Goal: Information Seeking & Learning: Learn about a topic

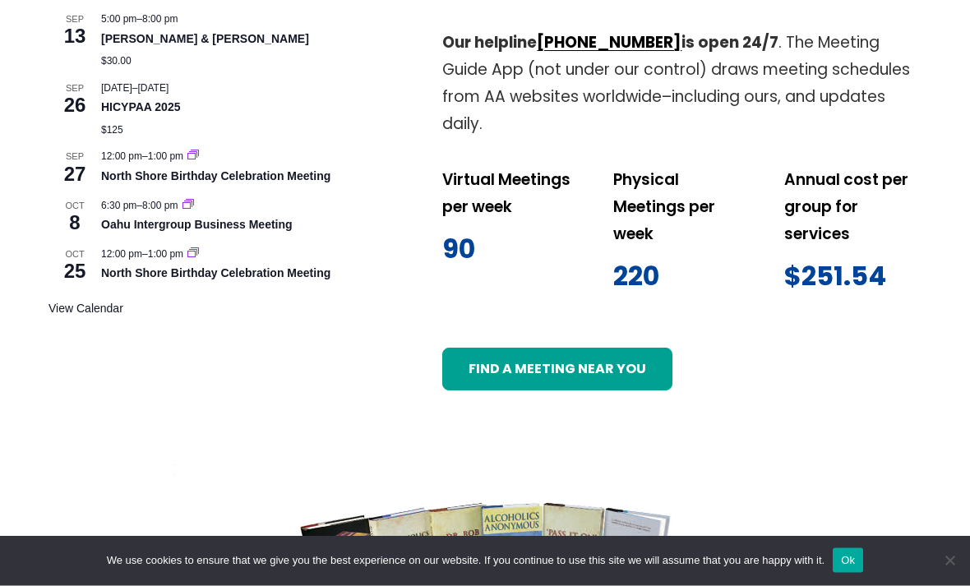
scroll to position [932, 0]
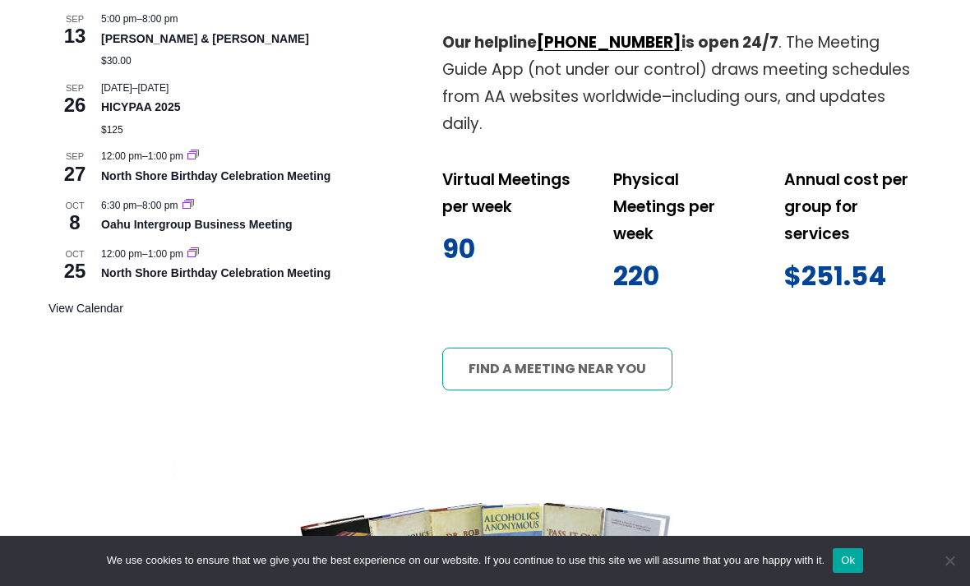
click at [610, 348] on link "Find a meeting near you" at bounding box center [556, 369] width 229 height 43
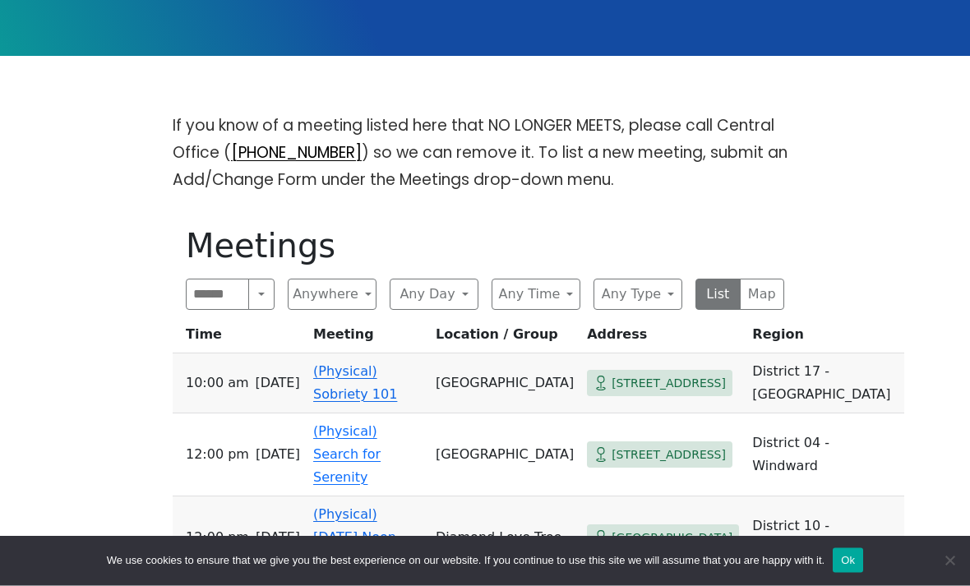
scroll to position [381, 0]
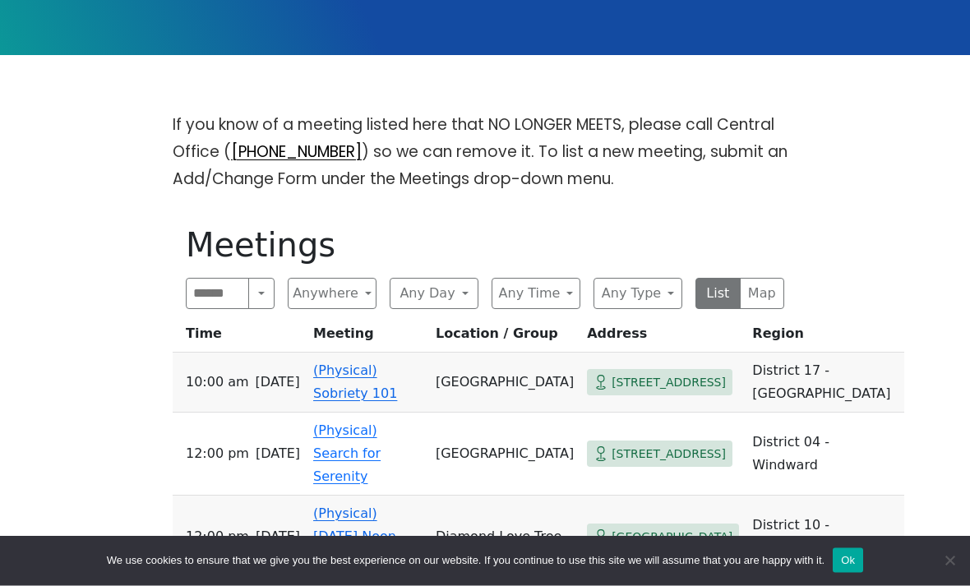
click at [388, 363] on link "(Physical) Sobriety 101" at bounding box center [355, 382] width 84 height 39
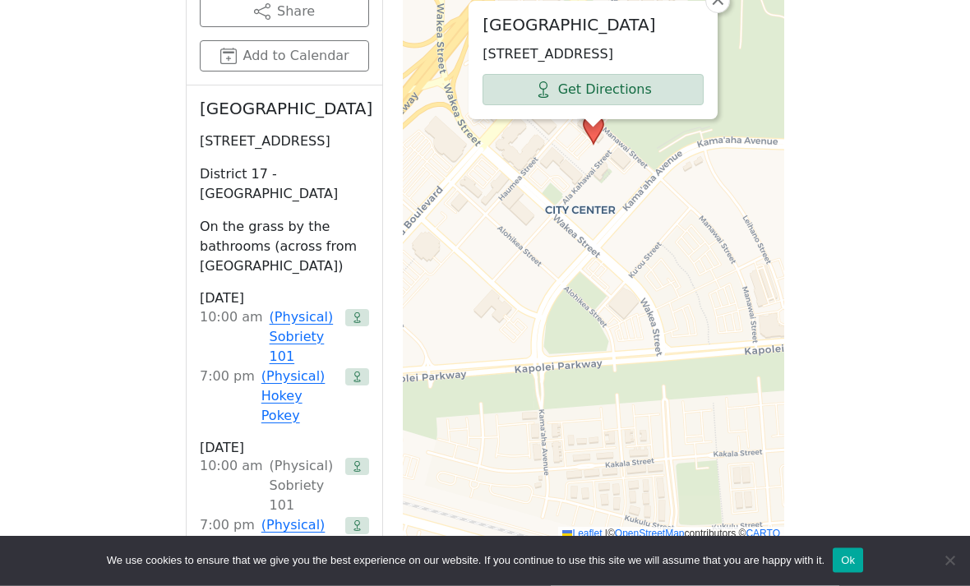
scroll to position [968, 0]
click at [297, 367] on link "(Physical) Hokey Pokey" at bounding box center [299, 396] width 77 height 59
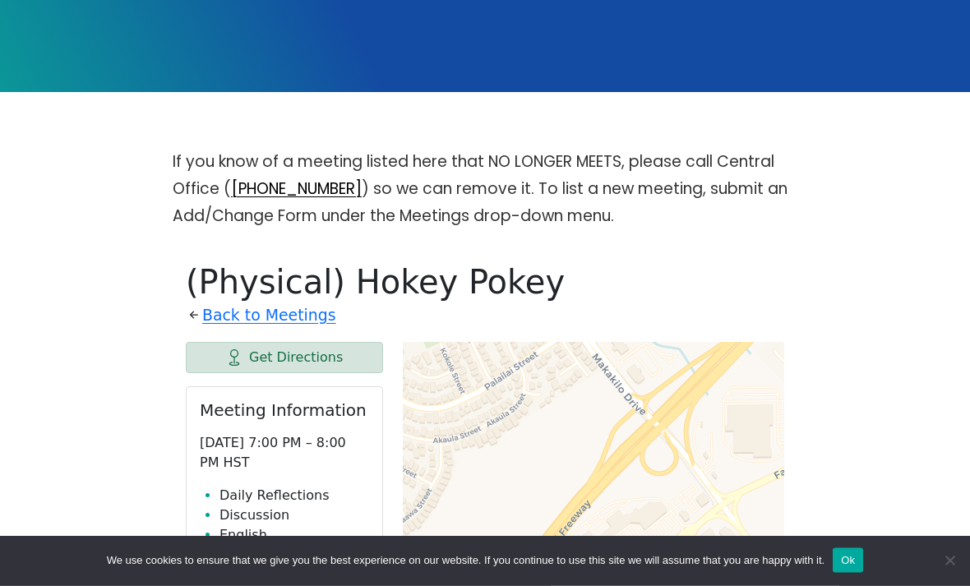
scroll to position [346, 0]
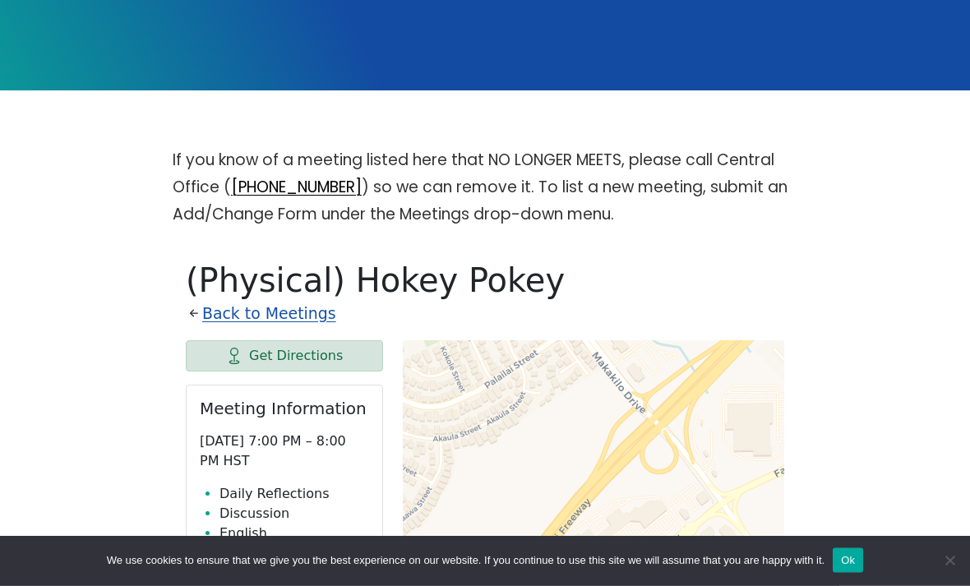
click at [302, 301] on link "Back to Meetings" at bounding box center [269, 314] width 134 height 27
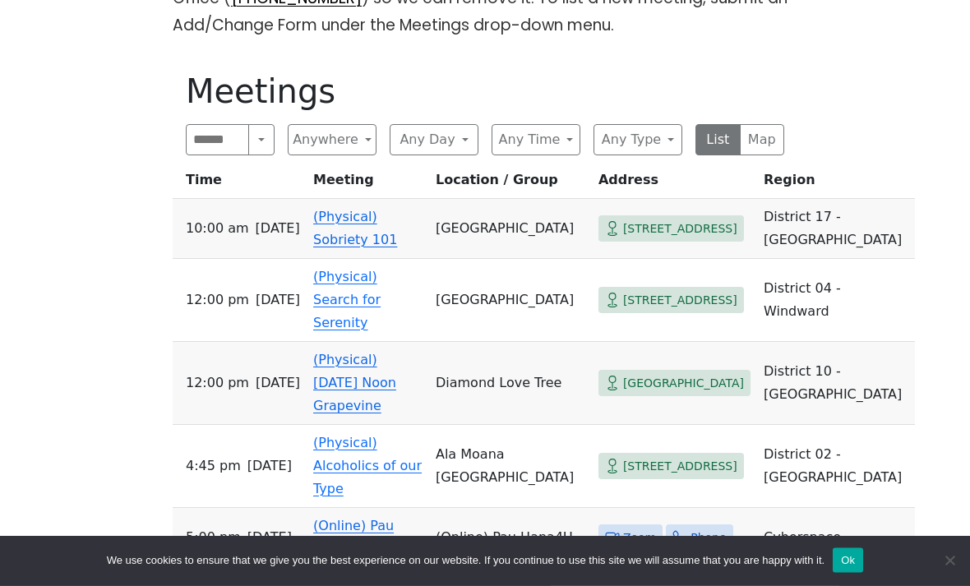
scroll to position [536, 0]
click at [574, 124] on button "Any Time" at bounding box center [535, 139] width 89 height 31
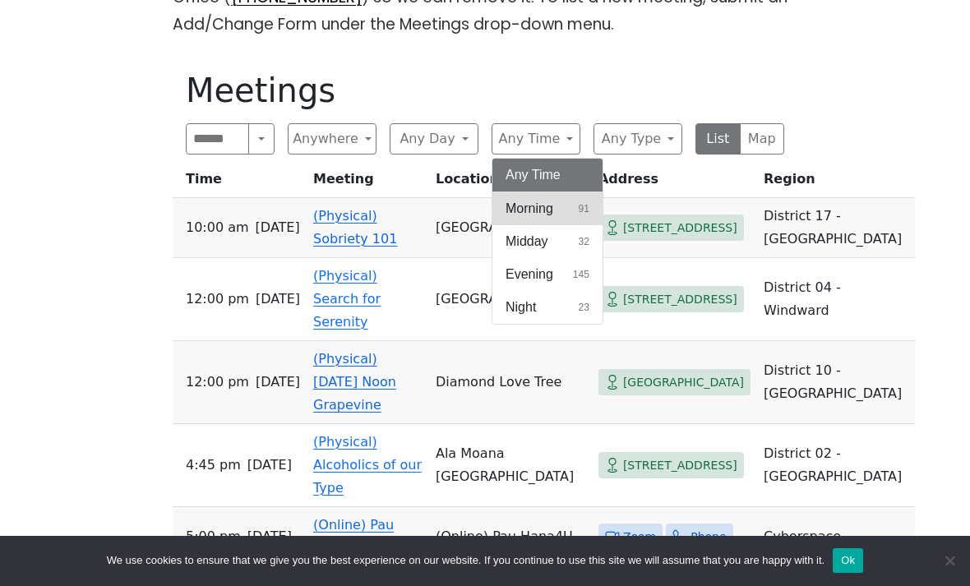
click at [591, 192] on button "Morning 91" at bounding box center [547, 208] width 110 height 33
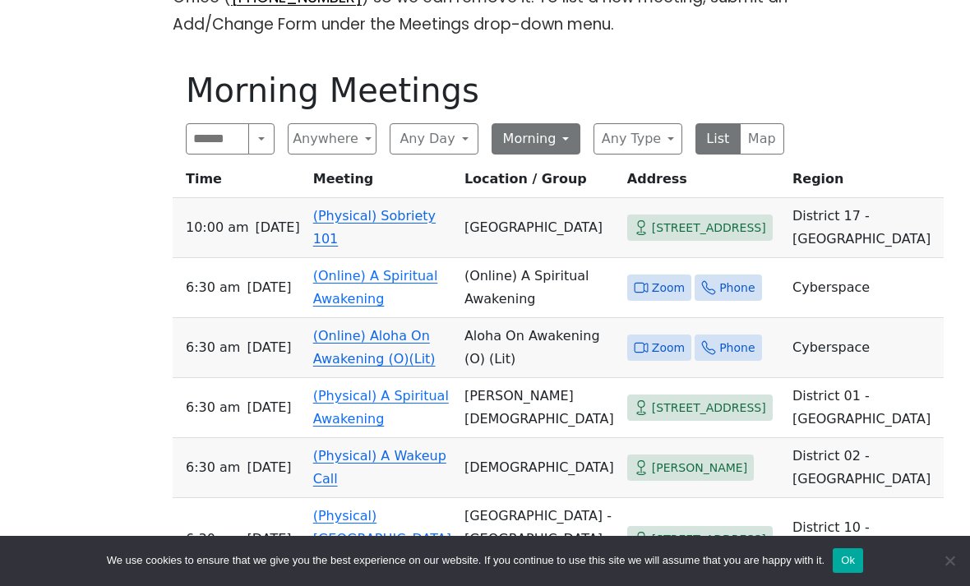
click at [559, 123] on button "Morning" at bounding box center [535, 138] width 89 height 31
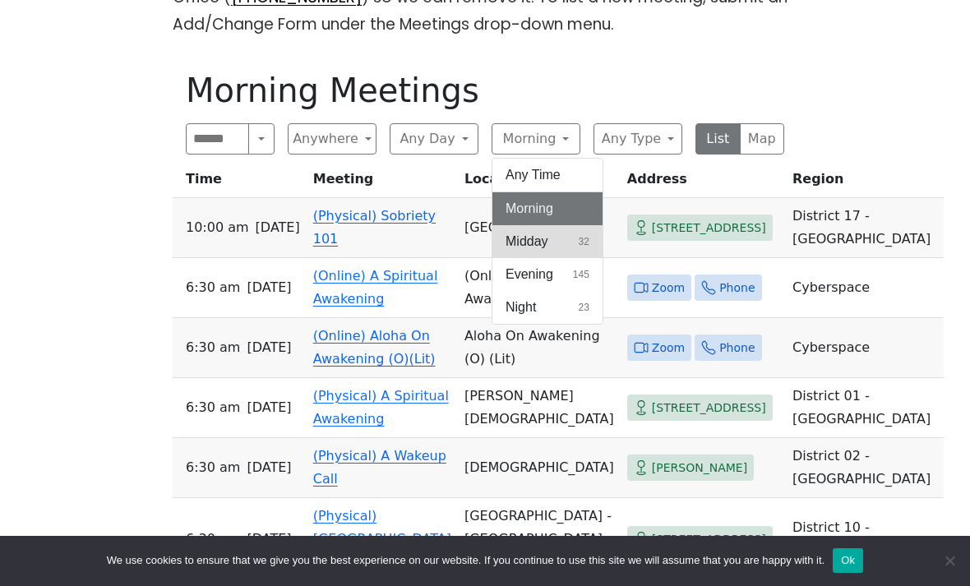
click at [583, 234] on span "32" at bounding box center [584, 241] width 11 height 15
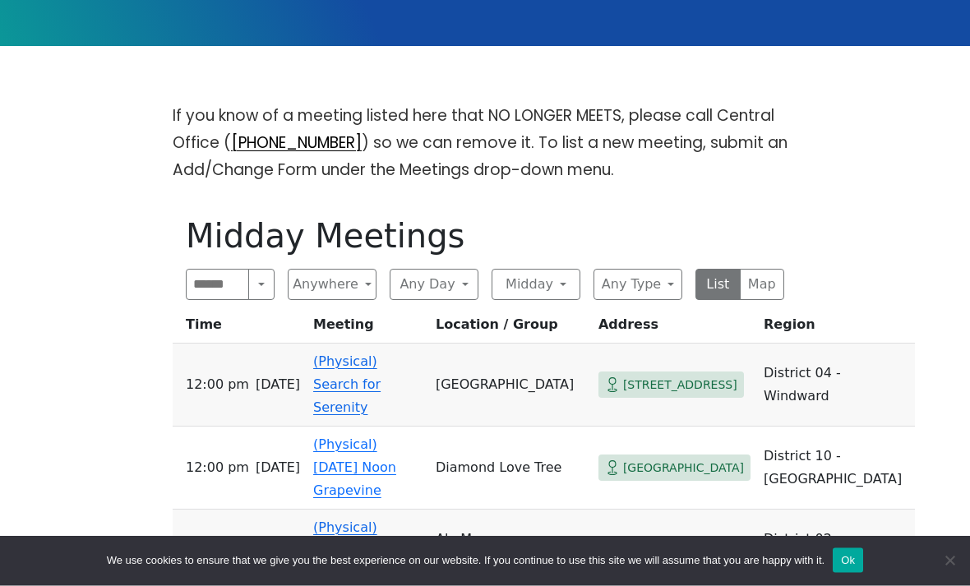
scroll to position [391, 0]
click at [348, 269] on button "Anywhere" at bounding box center [332, 284] width 89 height 31
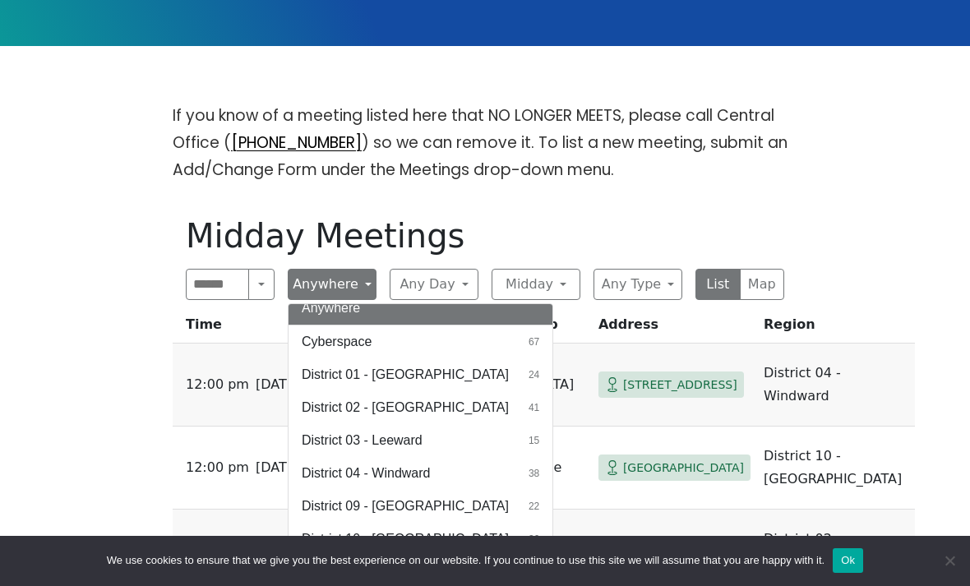
scroll to position [12, 0]
click at [461, 556] on button "District 17 - Waianae 30" at bounding box center [420, 572] width 264 height 33
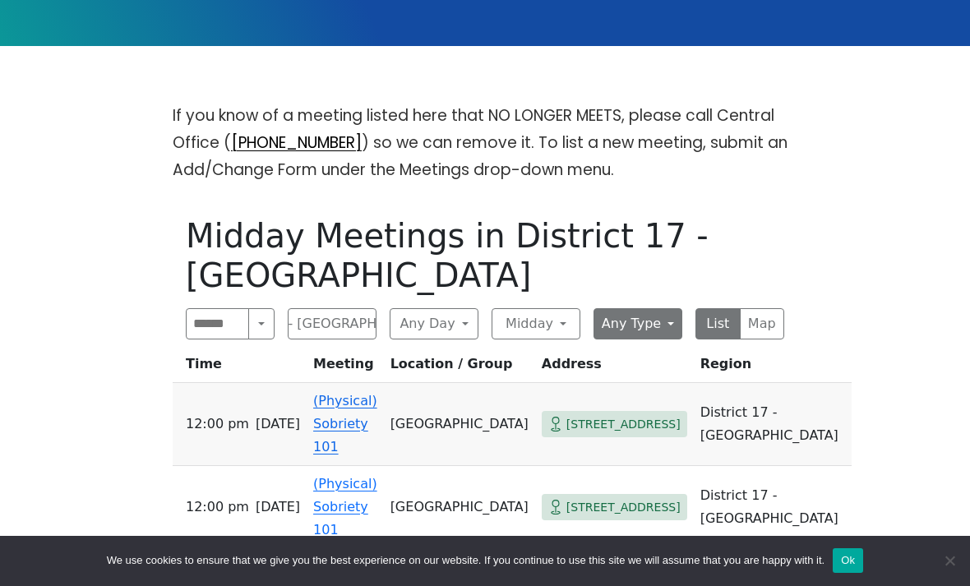
click at [672, 308] on button "Any Type" at bounding box center [637, 323] width 89 height 31
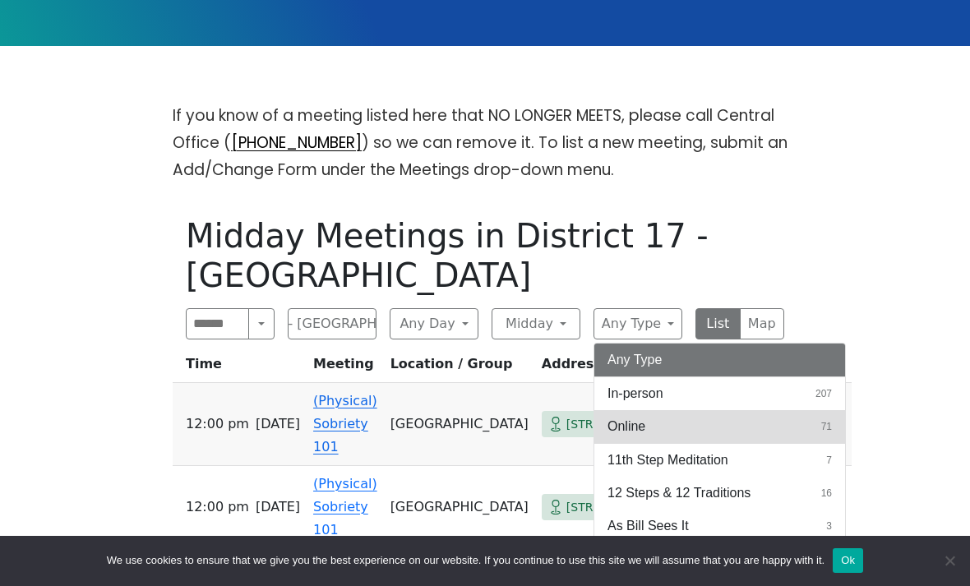
click at [698, 410] on button "Online 71" at bounding box center [719, 426] width 251 height 33
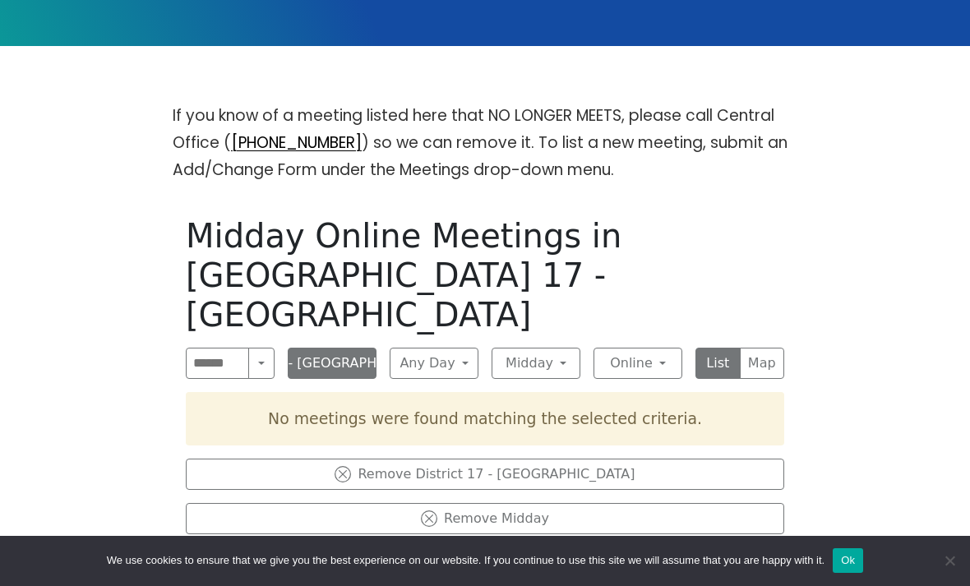
click at [370, 348] on button "District 17 - Waianae" at bounding box center [332, 363] width 89 height 31
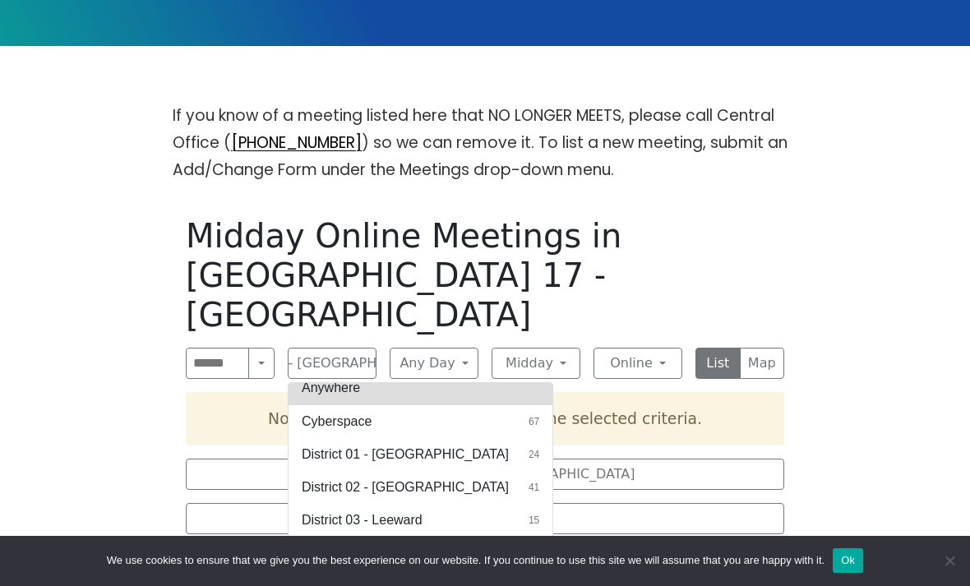
click at [491, 371] on button "Anywhere" at bounding box center [420, 387] width 264 height 33
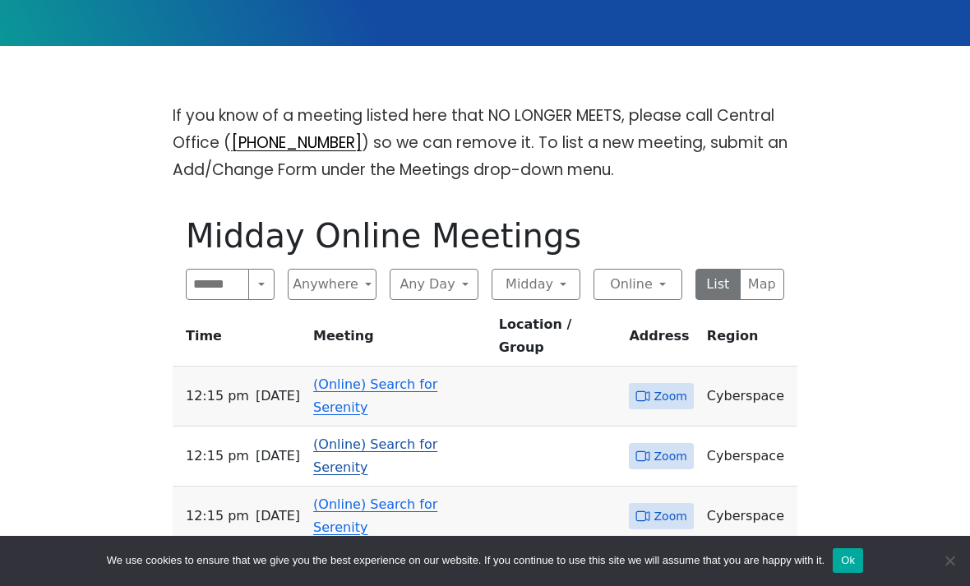
click at [437, 436] on link "(Online) Search for Serenity" at bounding box center [375, 455] width 124 height 39
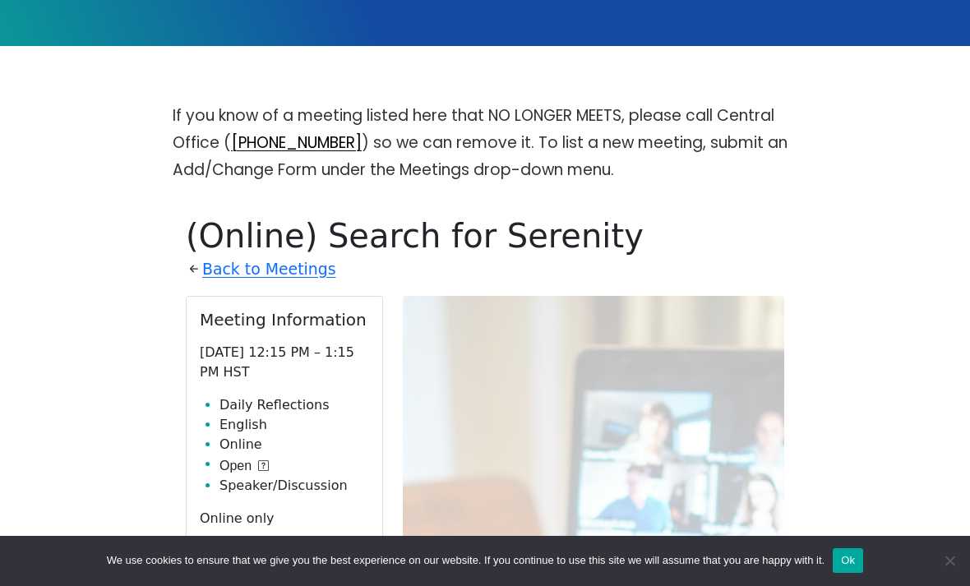
scroll to position [557, 0]
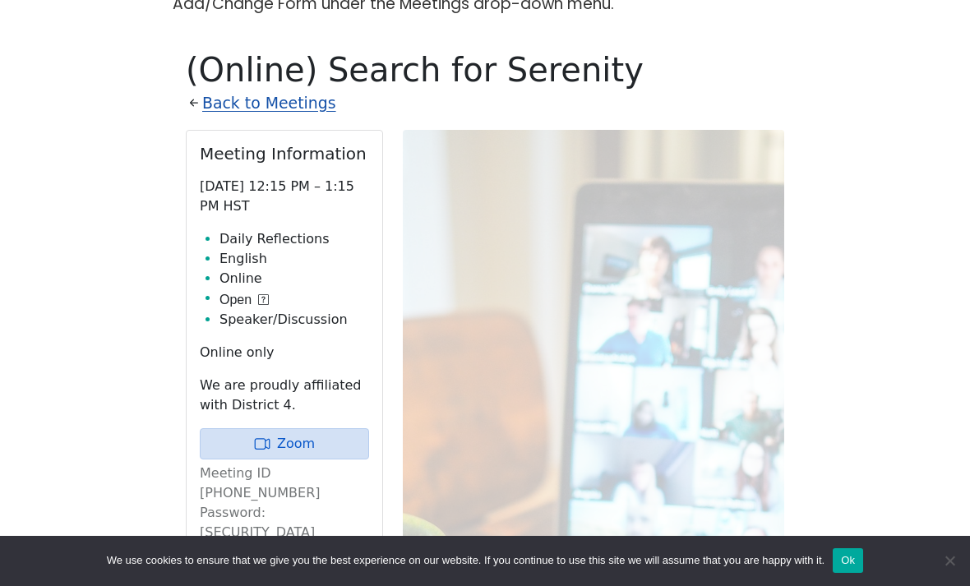
click at [231, 90] on link "Back to Meetings" at bounding box center [269, 103] width 134 height 27
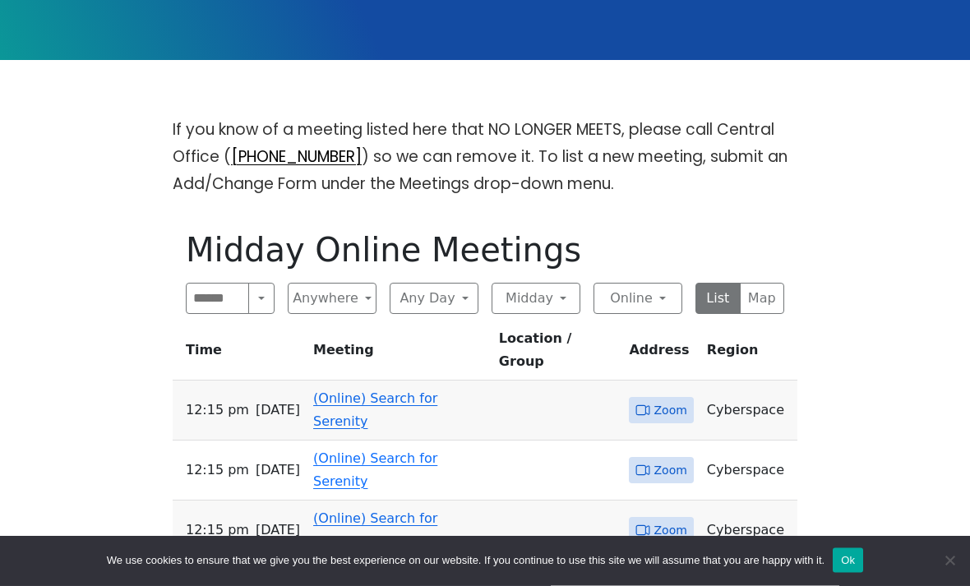
scroll to position [377, 0]
click at [566, 283] on button "Midday" at bounding box center [535, 298] width 89 height 31
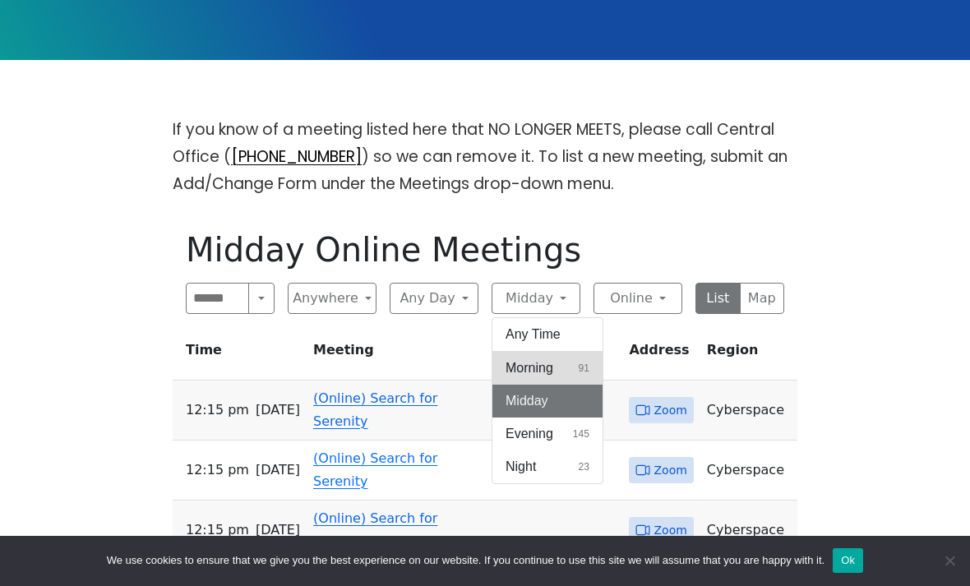
click at [589, 352] on button "Morning 91" at bounding box center [547, 368] width 110 height 33
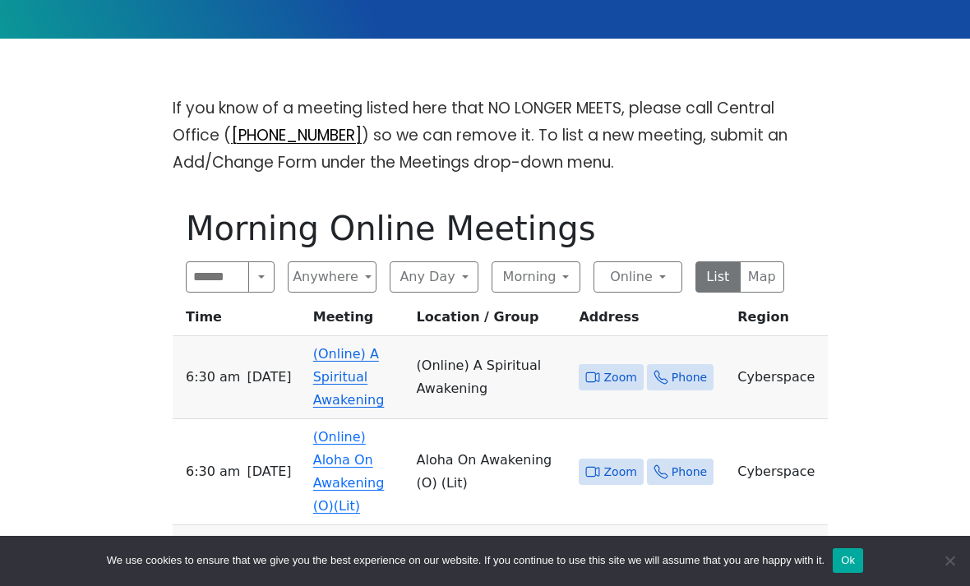
scroll to position [403, 0]
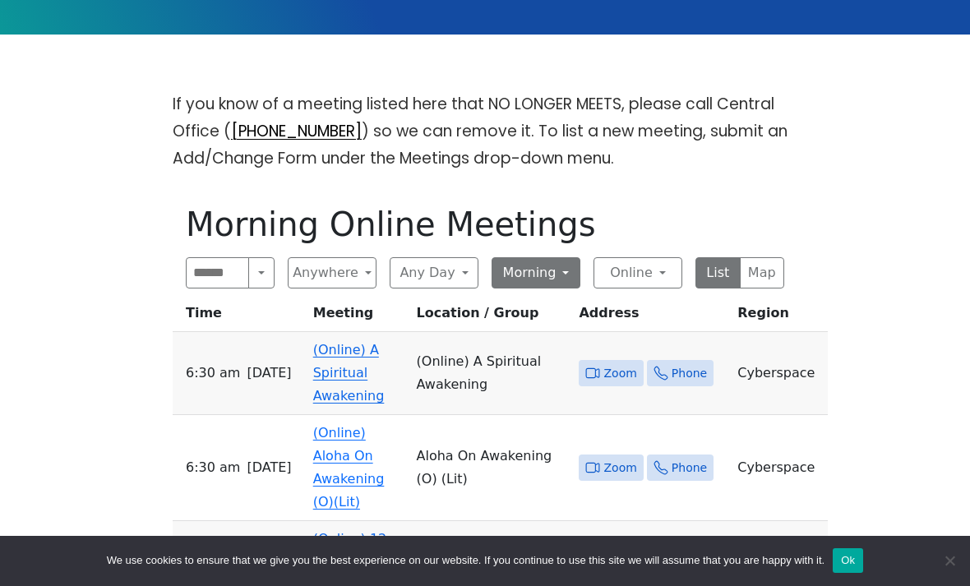
click at [566, 257] on button "Morning" at bounding box center [535, 272] width 89 height 31
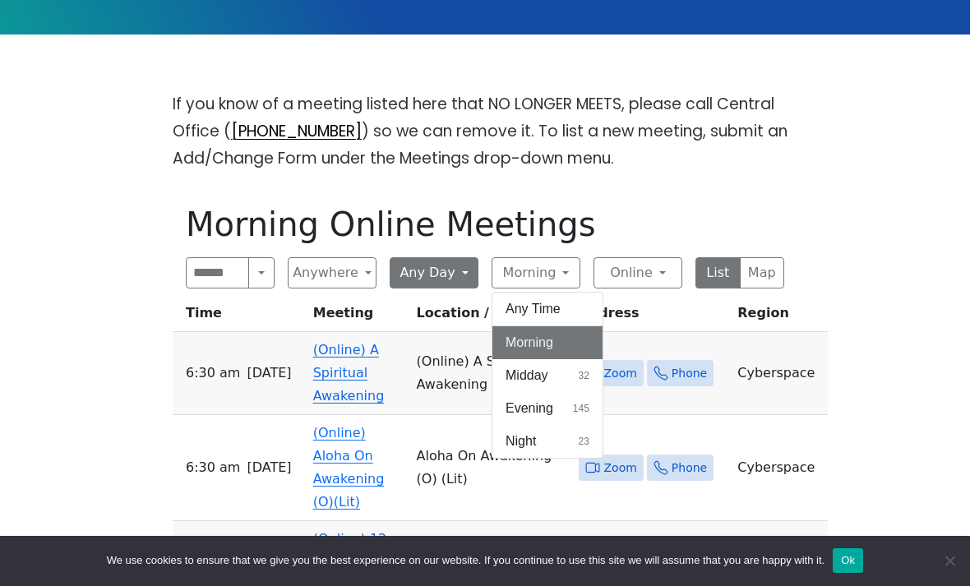
click at [460, 257] on button "Any Day" at bounding box center [434, 272] width 89 height 31
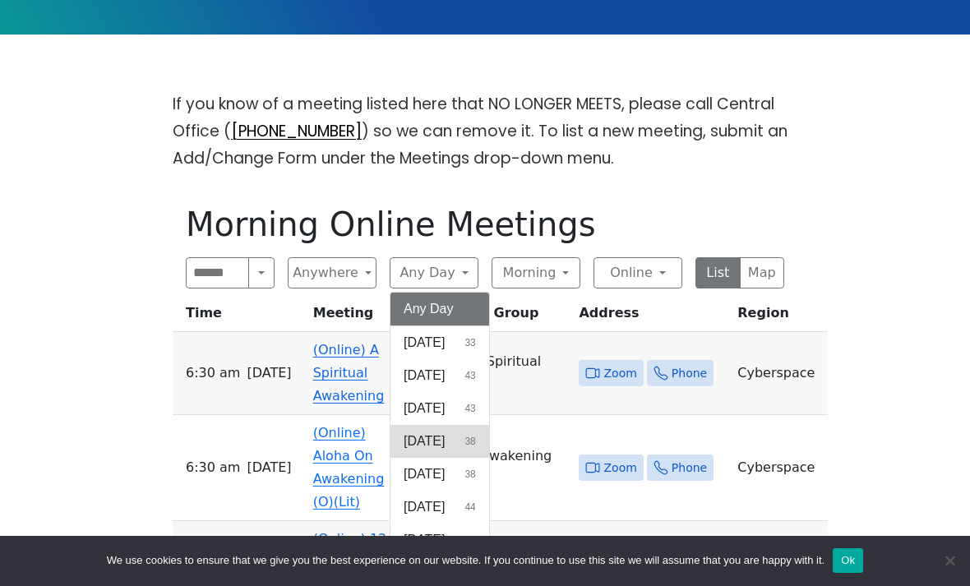
click at [475, 434] on span "38" at bounding box center [469, 441] width 11 height 15
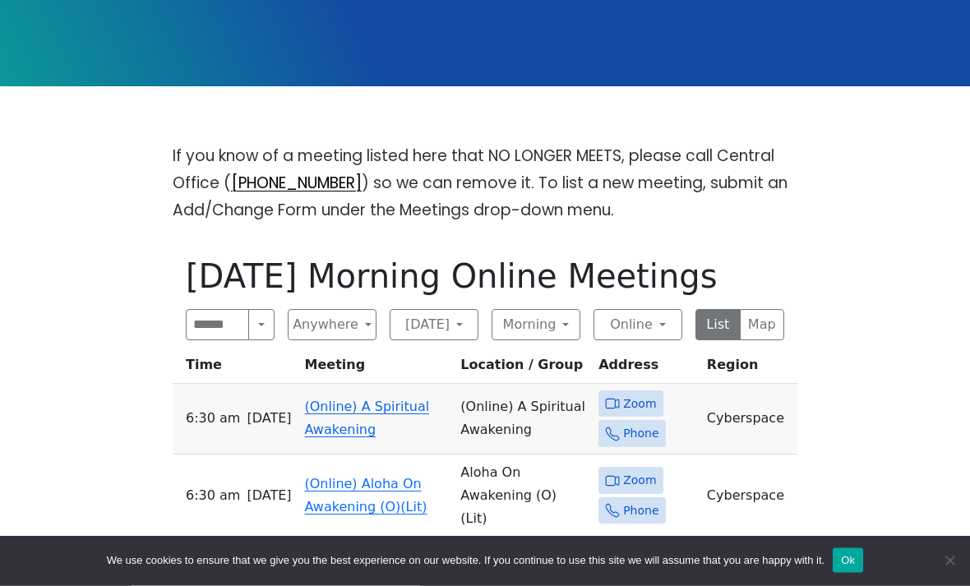
scroll to position [352, 0]
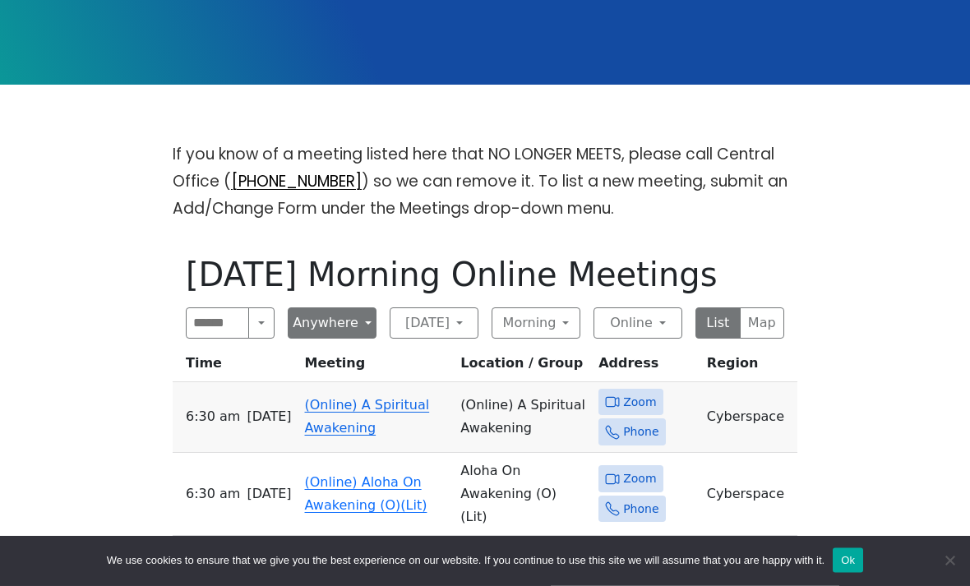
click at [358, 308] on button "Anywhere" at bounding box center [332, 323] width 89 height 31
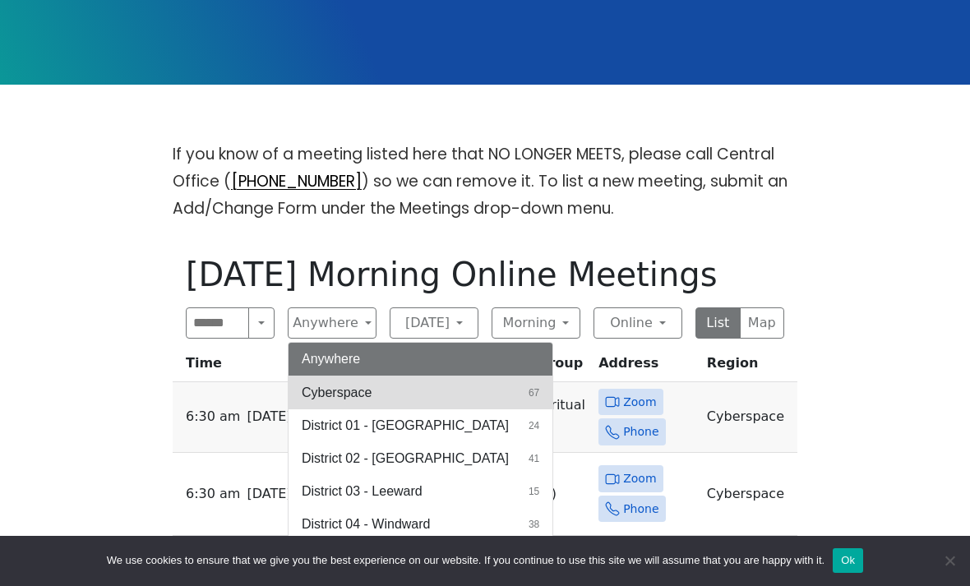
click at [496, 376] on button "Cyberspace 67" at bounding box center [420, 392] width 264 height 33
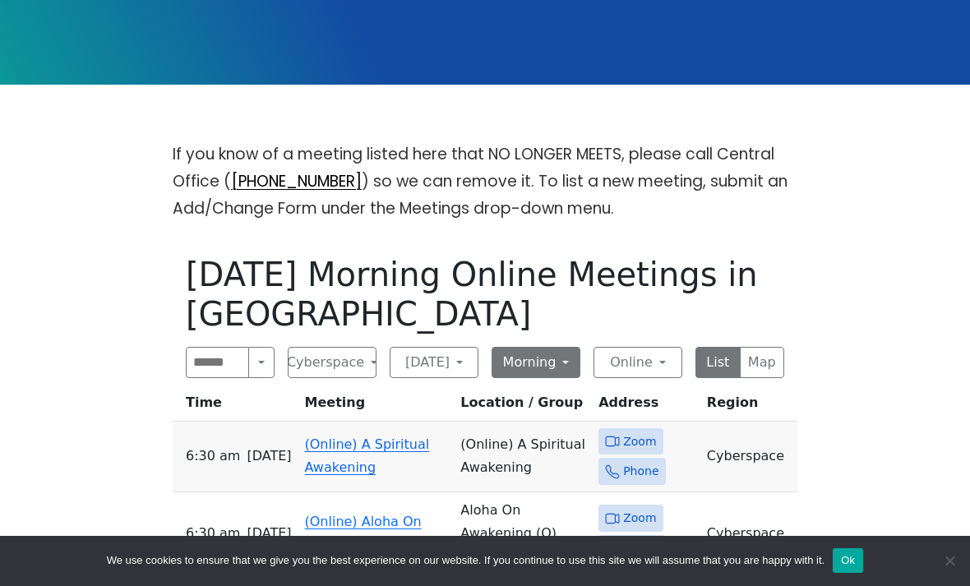
click at [560, 347] on button "Morning" at bounding box center [535, 362] width 89 height 31
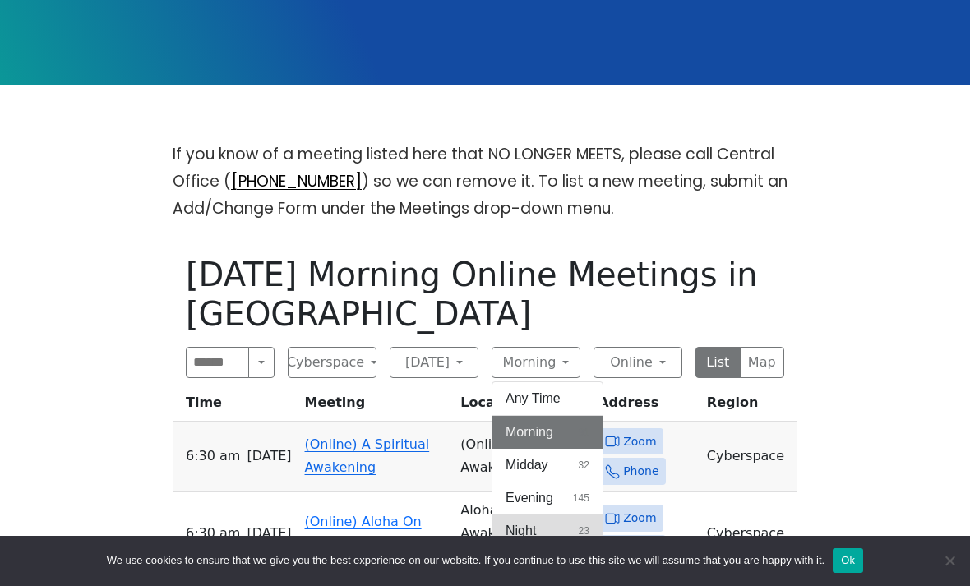
click at [584, 524] on span "23" at bounding box center [584, 531] width 11 height 15
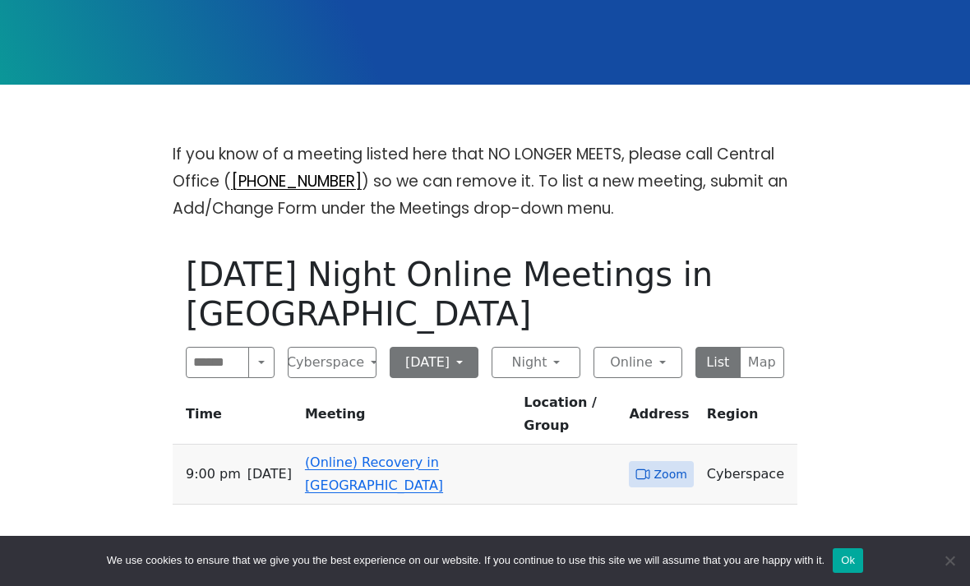
click at [453, 347] on button "Wednesday" at bounding box center [434, 362] width 89 height 31
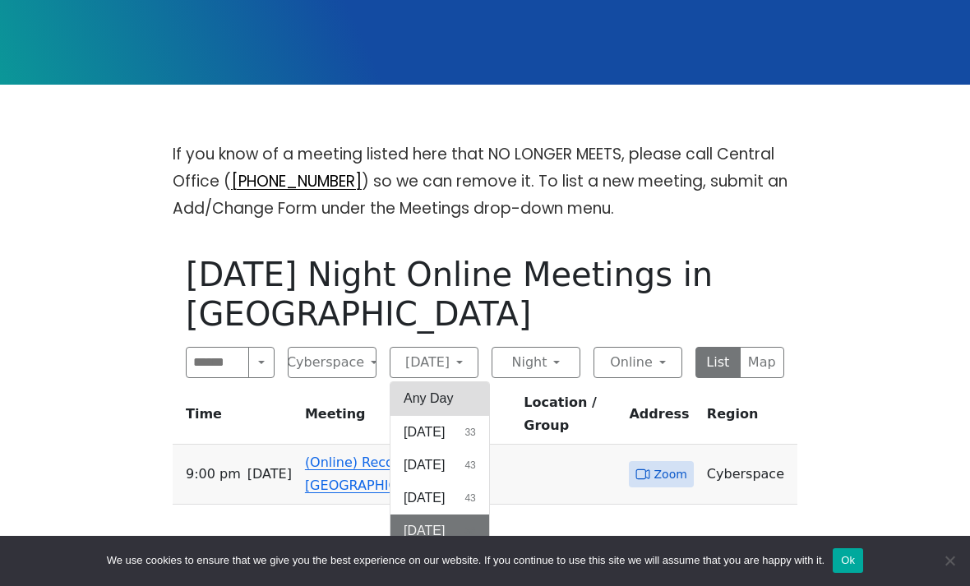
click at [489, 382] on button "Any Day" at bounding box center [439, 398] width 99 height 33
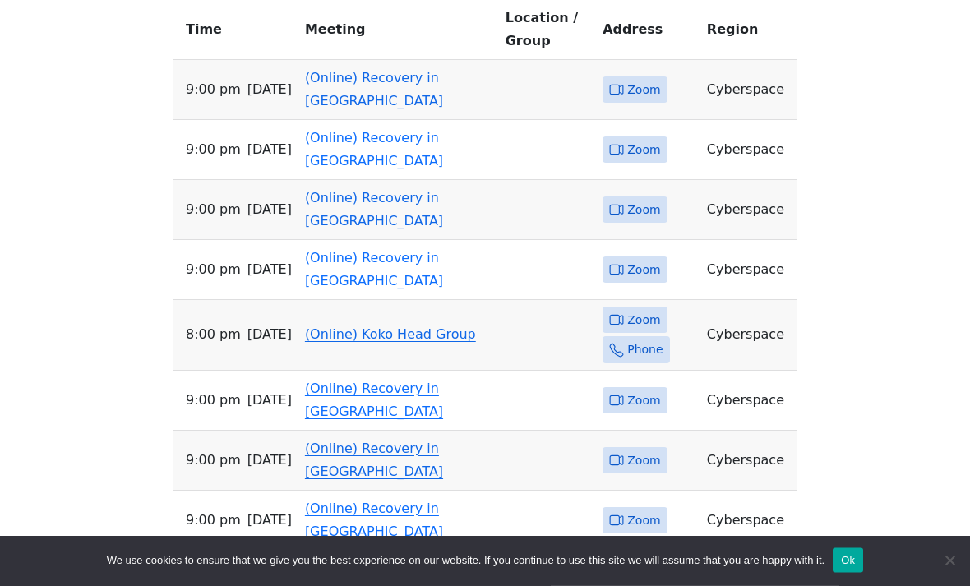
scroll to position [738, 0]
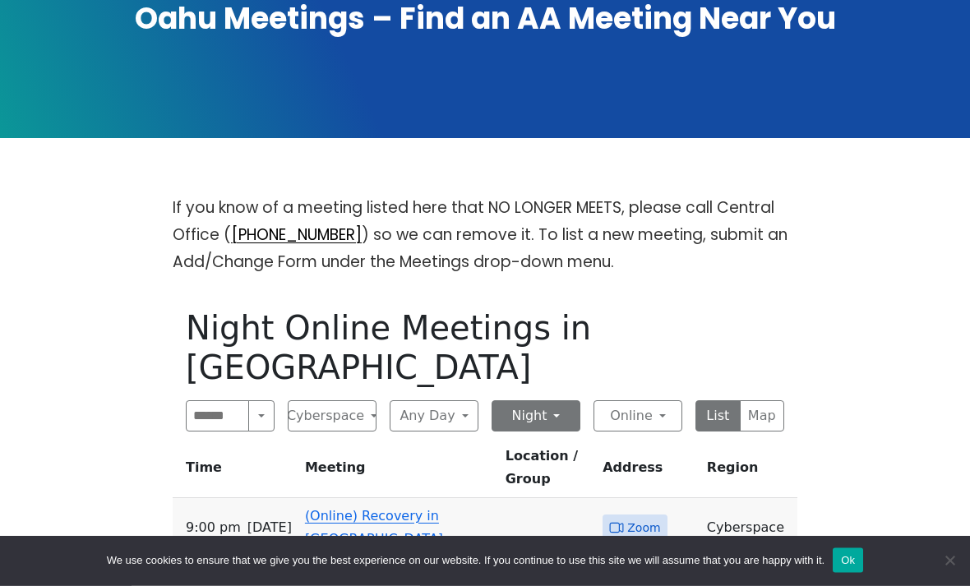
click at [561, 401] on button "Night" at bounding box center [535, 416] width 89 height 31
click at [584, 544] on span "145" at bounding box center [581, 551] width 16 height 15
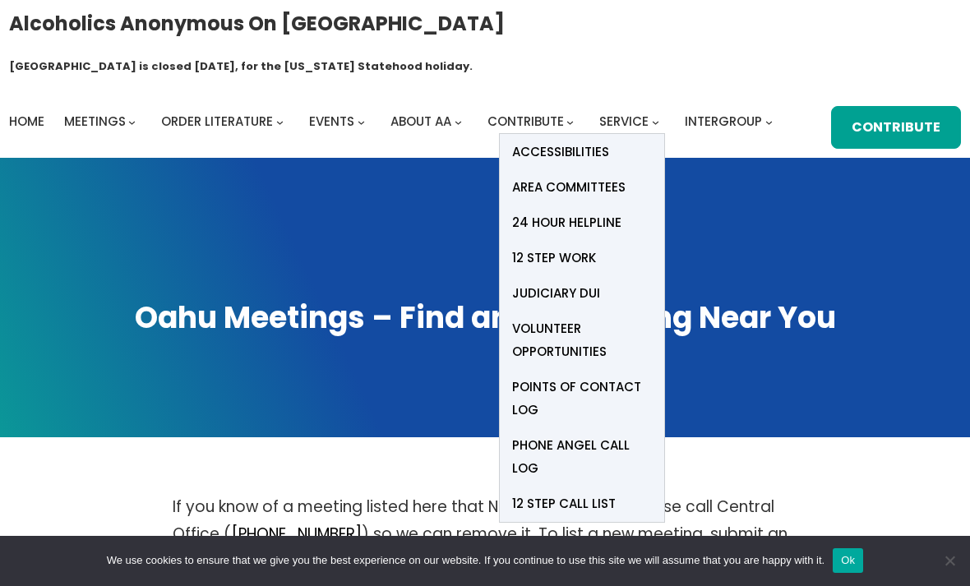
click at [763, 67] on div "Alcoholics Anonymous on Oahu Oahu Central Office is closed Friday, August 15, f…" at bounding box center [485, 79] width 953 height 141
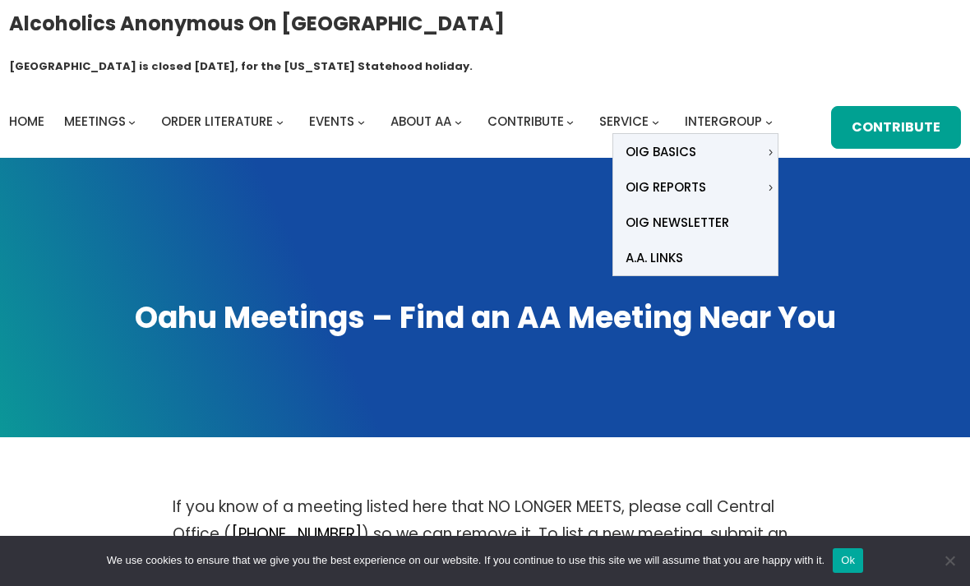
click at [683, 240] on link "A.A. Links Alcoholics Anonymous World Services AA Grapevine Hawaii Area 17 West…" at bounding box center [695, 257] width 164 height 35
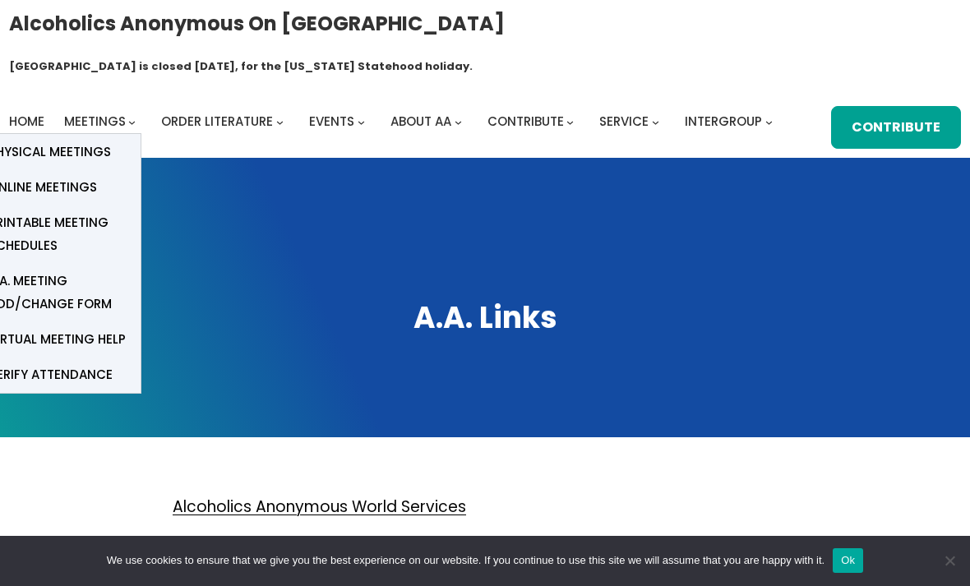
click at [24, 113] on span "Home" at bounding box center [26, 121] width 35 height 17
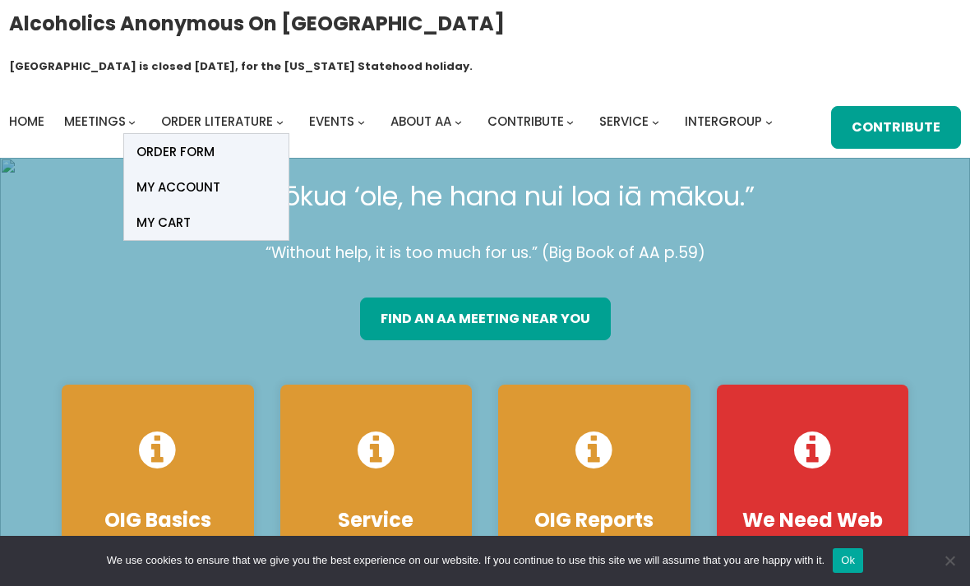
click at [903, 286] on div "find an aa meeting near you" at bounding box center [484, 313] width 873 height 54
